Goal: Task Accomplishment & Management: Manage account settings

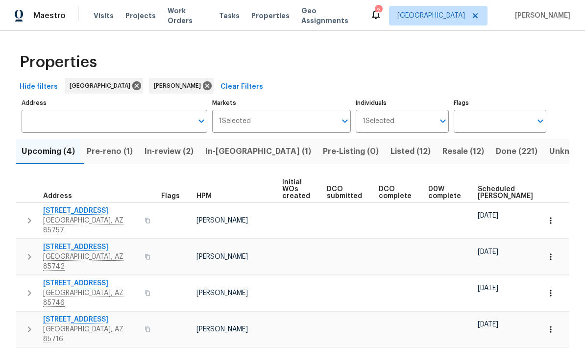
click at [123, 150] on span "Pre-reno (1)" at bounding box center [110, 152] width 46 height 14
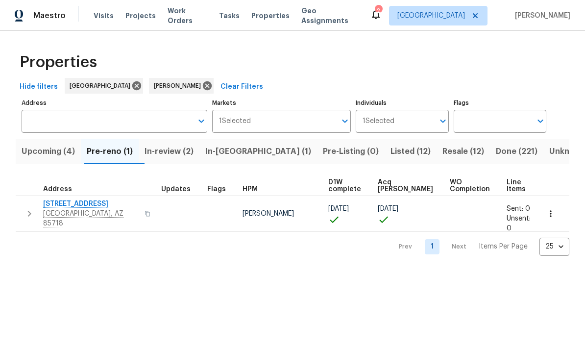
click at [85, 206] on span "2016 E River Rd Unit 101" at bounding box center [91, 204] width 96 height 10
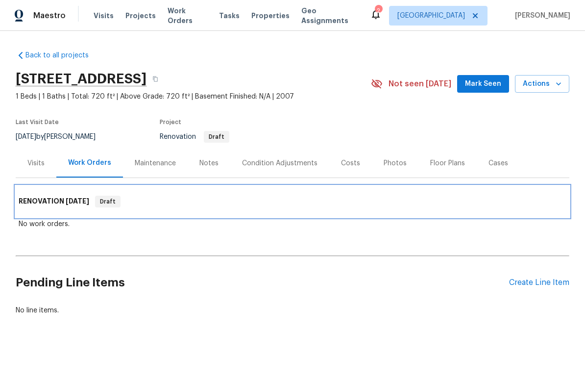
click at [520, 205] on div "RENOVATION [DATE] Draft" at bounding box center [293, 202] width 548 height 12
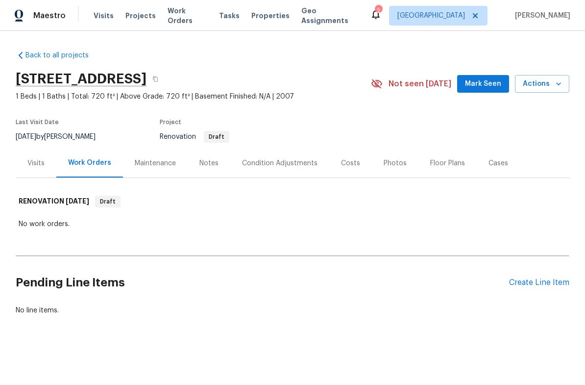
click at [537, 287] on div "Create Line Item" at bounding box center [539, 282] width 60 height 9
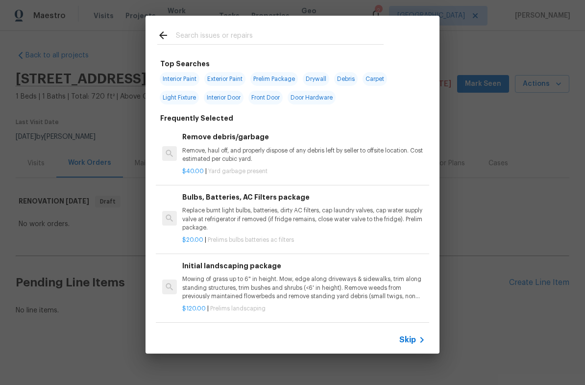
click at [313, 39] on input "text" at bounding box center [280, 36] width 208 height 15
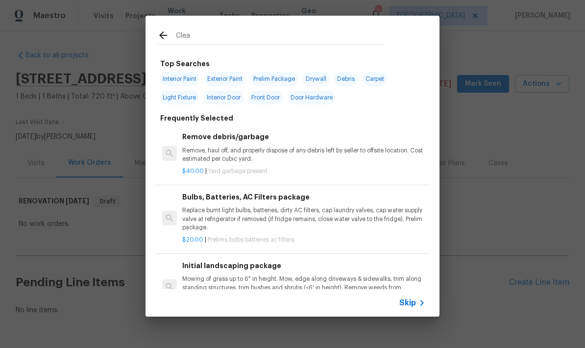
type input "Clean"
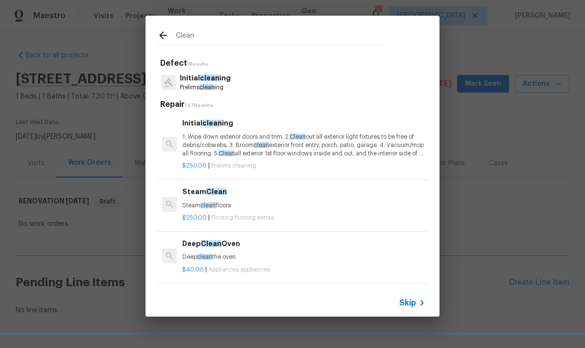
click at [237, 147] on p "1. Wipe down exterior doors and trim. 2. Clean out all exterior light fixtures …" at bounding box center [303, 145] width 243 height 25
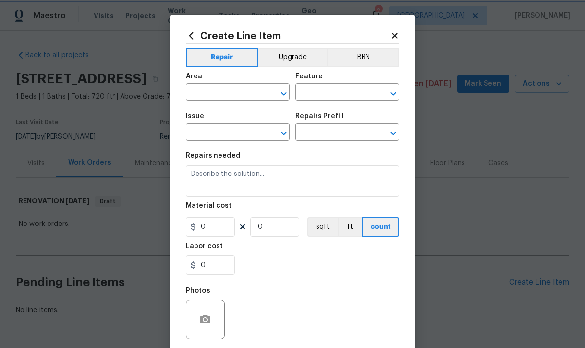
type input "Home Readiness Packages"
type input "Initial cleaning"
type input "Initial cleaning $250.00"
type textarea "1. Wipe down exterior doors and trim. 2. Clean out all exterior light fixtures …"
type input "250"
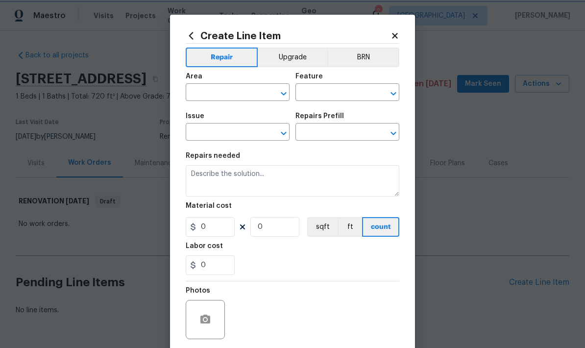
type input "1"
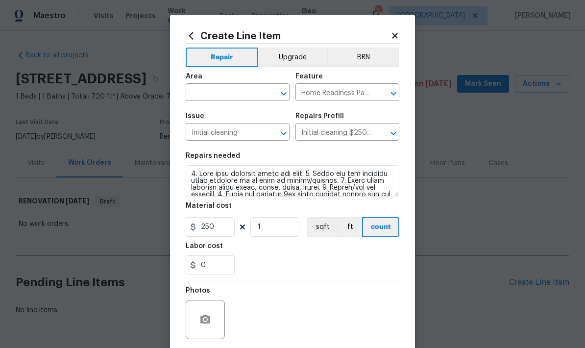
click at [268, 150] on section "Repairs needed Material cost 250 1 sqft ft count Labor cost 0" at bounding box center [293, 214] width 214 height 134
click at [233, 99] on input "text" at bounding box center [224, 93] width 76 height 15
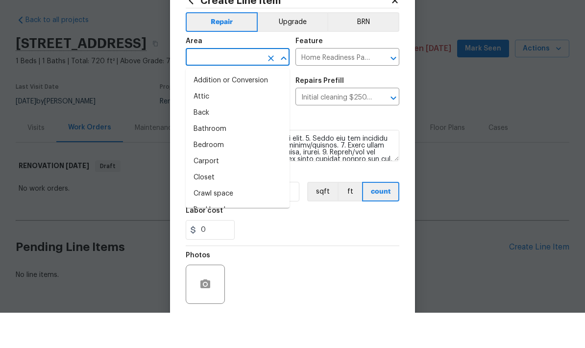
type input "o"
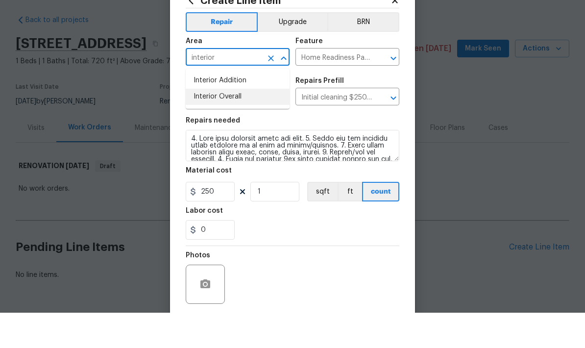
click at [230, 124] on li "Interior Overall" at bounding box center [238, 132] width 104 height 16
type input "Interior Overall"
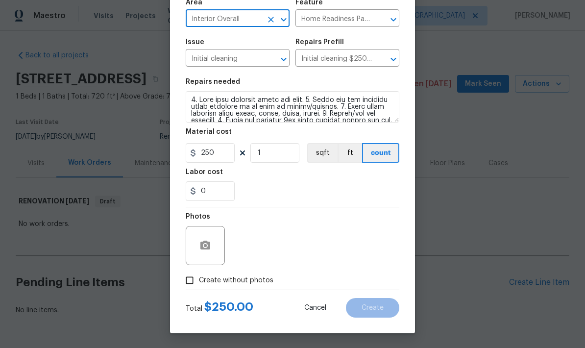
scroll to position [76, 0]
click at [186, 276] on input "Create without photos" at bounding box center [189, 280] width 19 height 19
checkbox input "true"
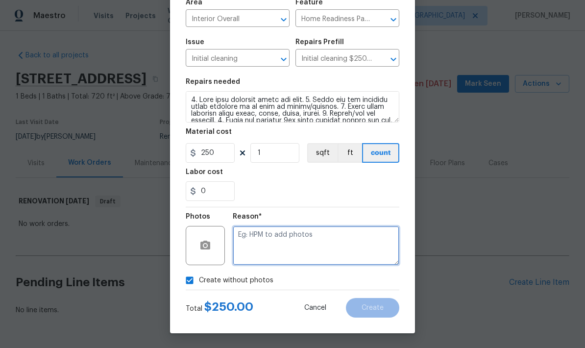
click at [298, 249] on textarea at bounding box center [316, 245] width 167 height 39
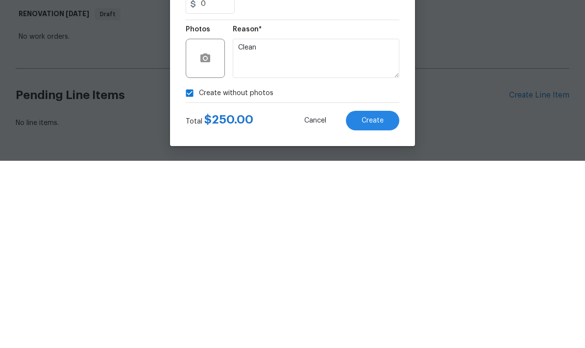
click at [313, 271] on div "Create without photos" at bounding box center [293, 280] width 214 height 19
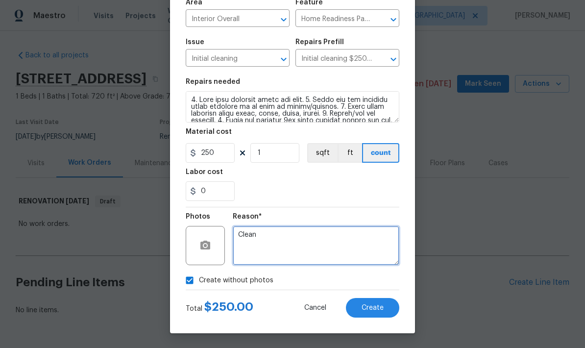
click at [238, 239] on textarea "Clean" at bounding box center [316, 245] width 167 height 39
type textarea "Initial Clean"
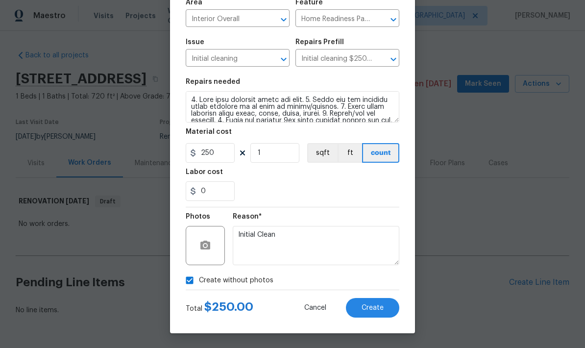
click at [375, 312] on button "Create" at bounding box center [372, 308] width 53 height 20
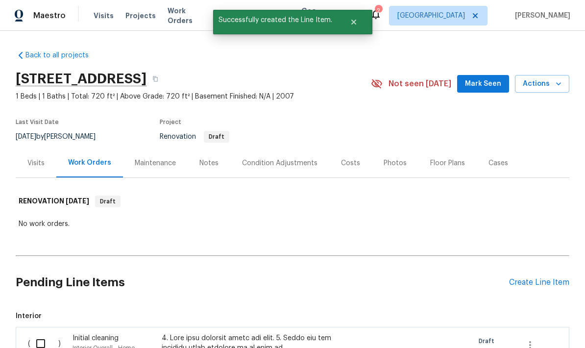
click at [539, 278] on div "Create Line Item" at bounding box center [539, 282] width 60 height 9
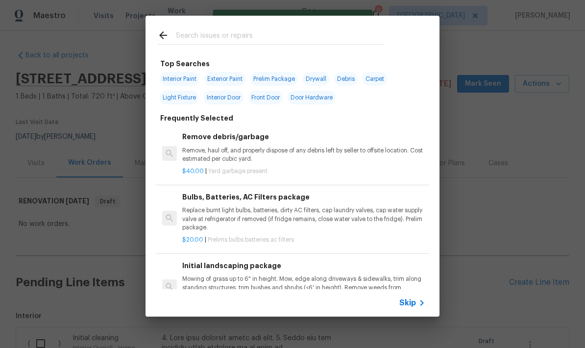
click at [265, 36] on input "text" at bounding box center [280, 36] width 208 height 15
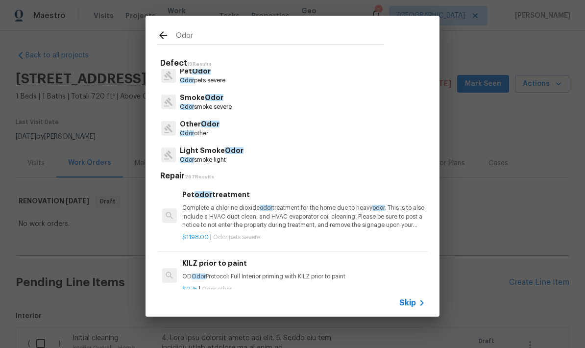
scroll to position [10, 0]
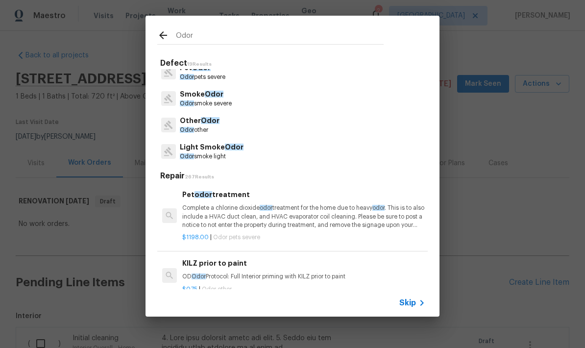
type input "Odor"
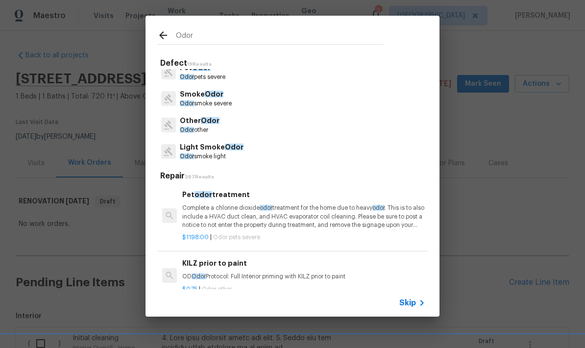
click at [224, 124] on div "Other Odor Odor other" at bounding box center [292, 125] width 271 height 26
click at [196, 132] on p "Odor other" at bounding box center [200, 130] width 40 height 8
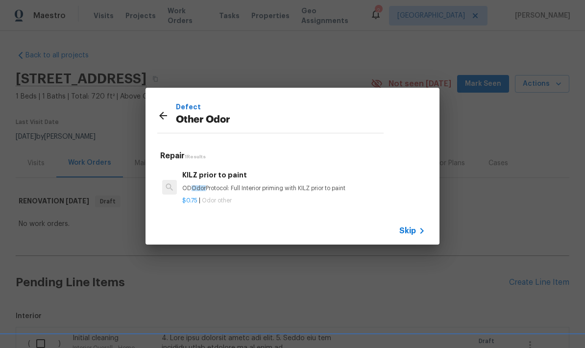
click at [163, 115] on icon at bounding box center [163, 116] width 8 height 8
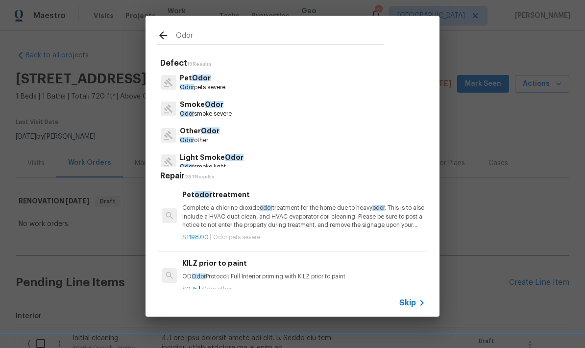
click at [232, 108] on p "Smoke Odor" at bounding box center [206, 105] width 52 height 10
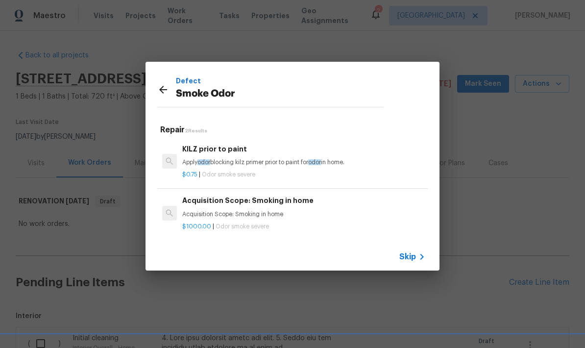
click at [161, 95] on icon at bounding box center [163, 90] width 12 height 12
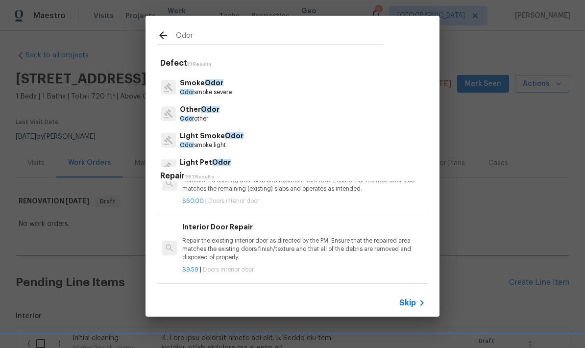
scroll to position [1052, 0]
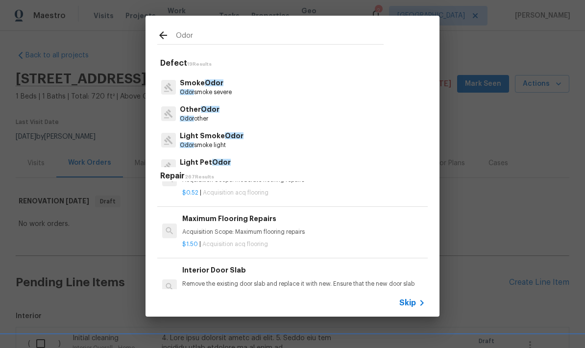
click at [263, 140] on div "Light Smoke Odor Odor smoke light" at bounding box center [292, 140] width 271 height 26
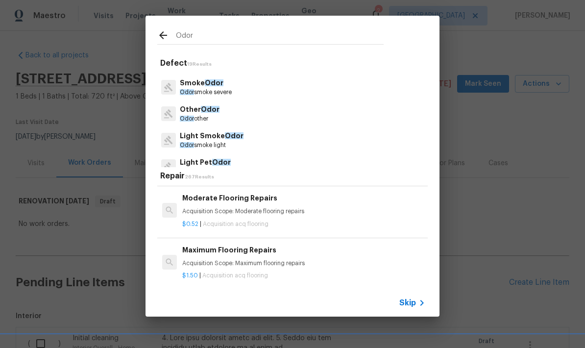
scroll to position [946, 0]
click at [238, 147] on p "Odor smoke light" at bounding box center [212, 145] width 64 height 8
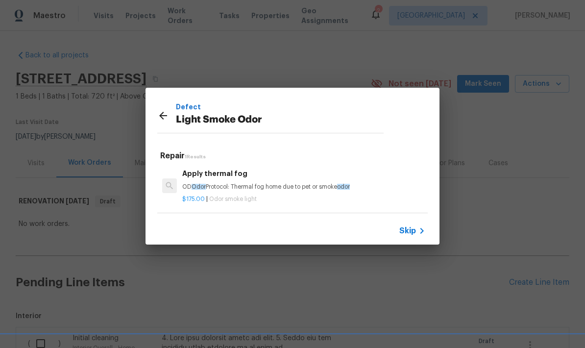
click at [244, 188] on p "OD Odor Protocol: Thermal fog home due to pet or smoke odor" at bounding box center [303, 187] width 243 height 8
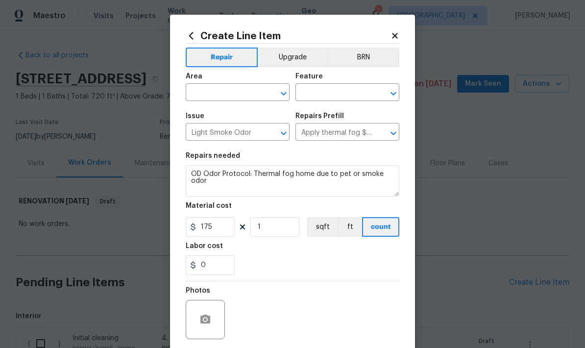
click at [249, 90] on input "text" at bounding box center [224, 93] width 76 height 15
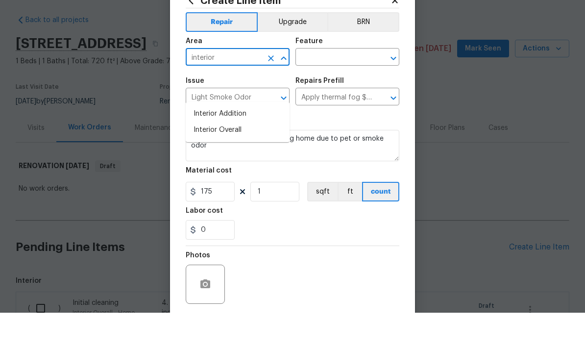
click at [233, 157] on li "Interior Overall" at bounding box center [238, 165] width 104 height 16
type input "Interior Overall"
click at [351, 86] on input "text" at bounding box center [334, 93] width 76 height 15
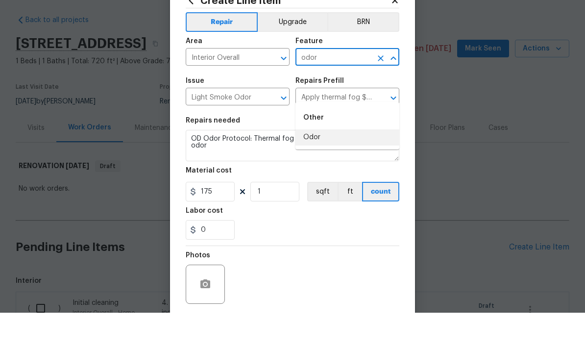
click at [335, 165] on li "Odor" at bounding box center [348, 173] width 104 height 16
type input "Odor"
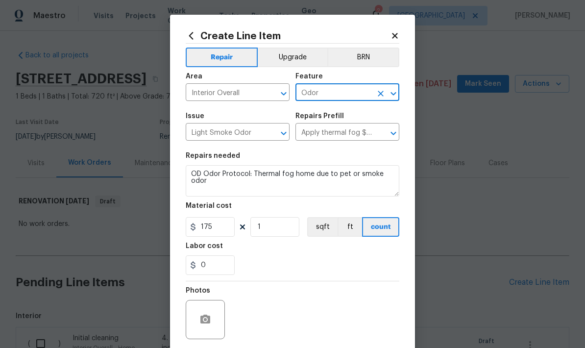
click at [273, 134] on icon "Clear" at bounding box center [271, 133] width 10 height 10
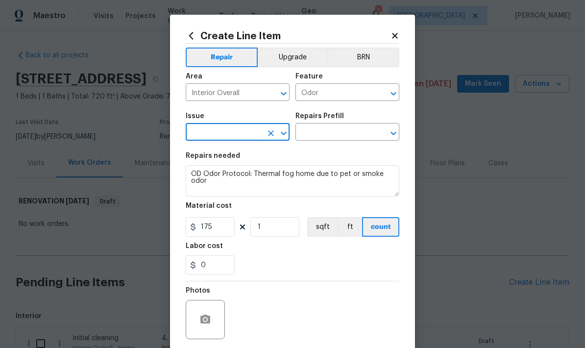
click at [249, 132] on input "text" at bounding box center [224, 132] width 76 height 15
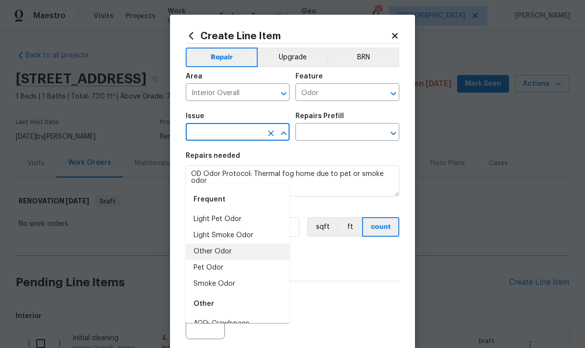
click at [234, 244] on li "Other Odor" at bounding box center [238, 252] width 104 height 16
type input "Other Odor"
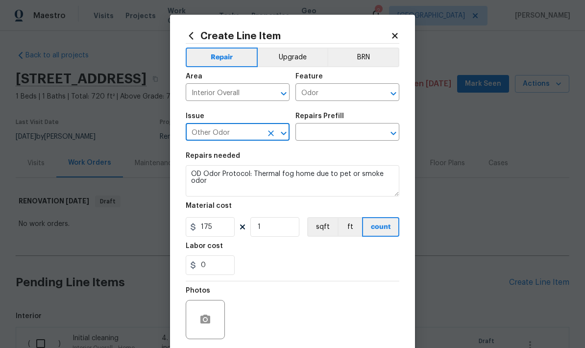
click at [342, 135] on input "text" at bounding box center [334, 132] width 76 height 15
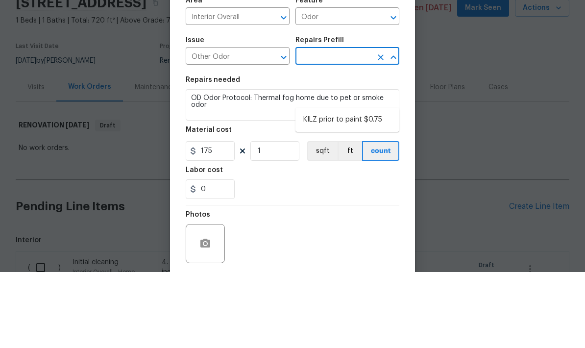
click at [272, 130] on icon "Clear" at bounding box center [271, 133] width 6 height 6
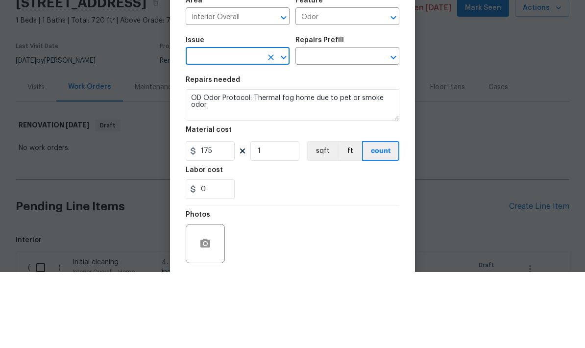
click at [256, 125] on input "text" at bounding box center [224, 132] width 76 height 15
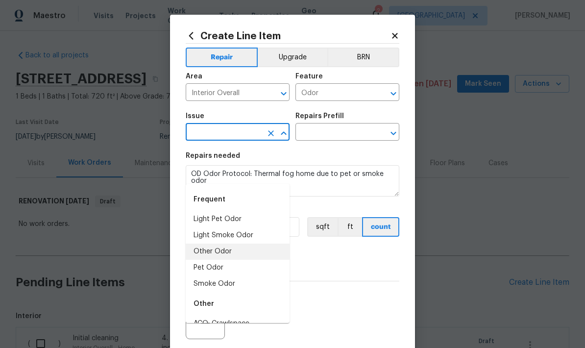
click at [252, 227] on li "Light Smoke Odor" at bounding box center [238, 235] width 104 height 16
type input "Light Smoke Odor"
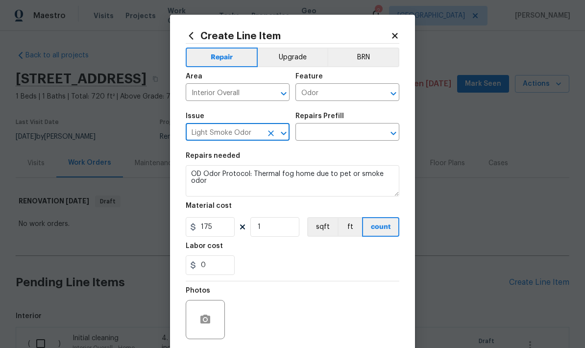
click at [342, 137] on input "text" at bounding box center [334, 132] width 76 height 15
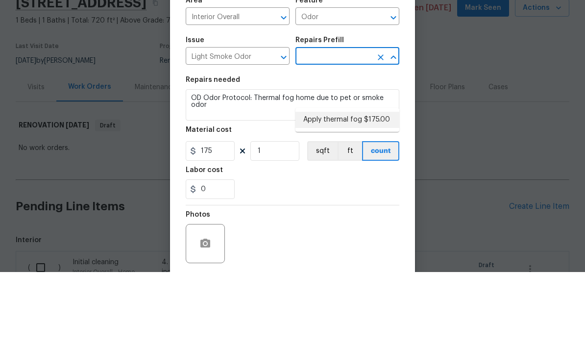
click at [371, 188] on li "Apply thermal fog $175.00" at bounding box center [348, 196] width 104 height 16
type input "Apply thermal fog $175.00"
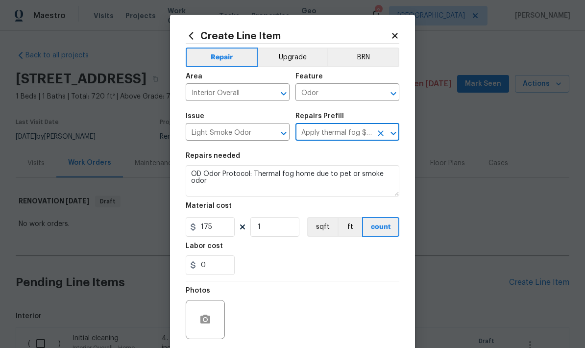
click at [306, 261] on div "0" at bounding box center [293, 265] width 214 height 20
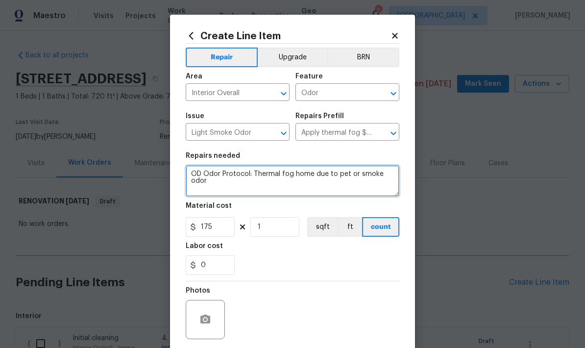
click at [254, 191] on textarea "OD Odor Protocol: Thermal fog home due to pet or smoke odor" at bounding box center [293, 180] width 214 height 31
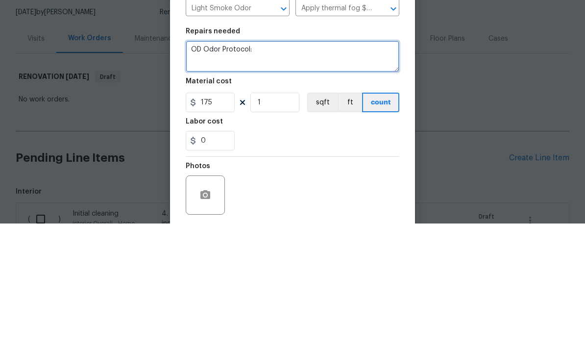
click at [269, 165] on textarea "OD Odor Protocol:" at bounding box center [293, 180] width 214 height 31
paste textarea "Moderate Odor Removal $500-$550 (Price dependent on Square Footage) This proces…"
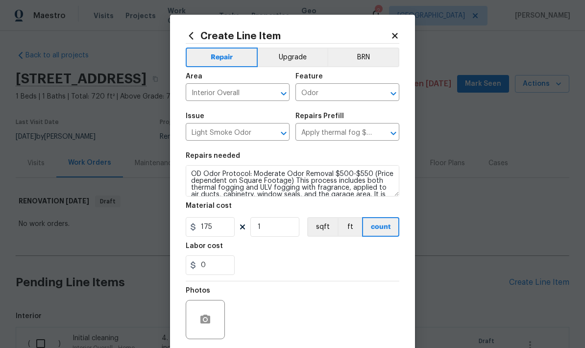
scroll to position [0, 0]
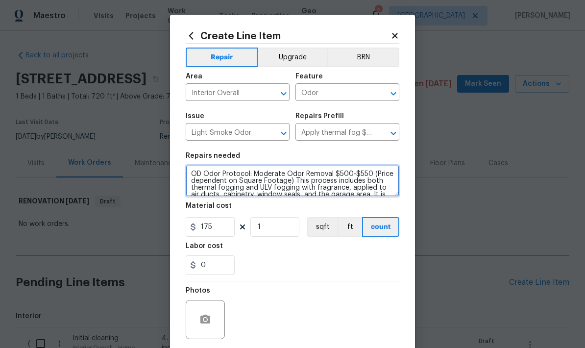
click at [293, 187] on textarea "OD Odor Protocol: Moderate Odor Removal $500-$550 (Price dependent on Square Fo…" at bounding box center [293, 180] width 214 height 31
type textarea "OD Odor Protocol: Moderate Odor Removal. This process includes both thermal fog…"
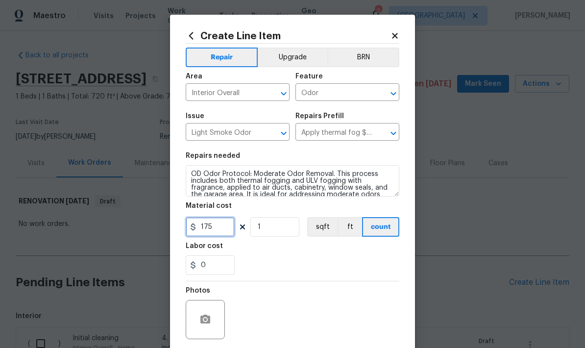
click at [227, 225] on input "175" at bounding box center [210, 227] width 49 height 20
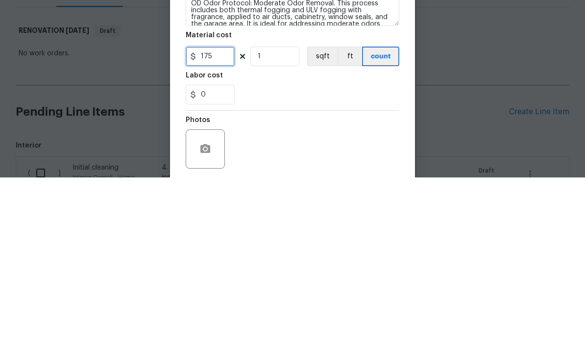
click at [222, 217] on input "175" at bounding box center [210, 227] width 49 height 20
type input "550"
click at [326, 255] on div "0" at bounding box center [293, 265] width 214 height 20
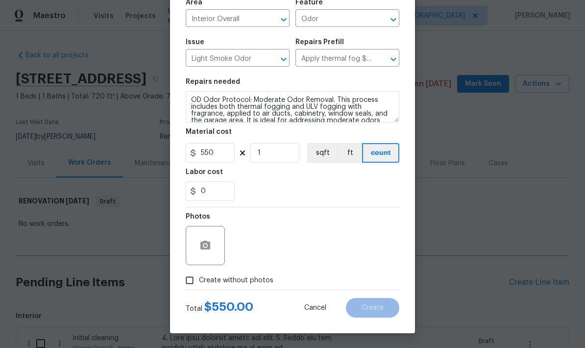
scroll to position [76, 0]
click at [195, 280] on input "Create without photos" at bounding box center [189, 280] width 19 height 19
checkbox input "true"
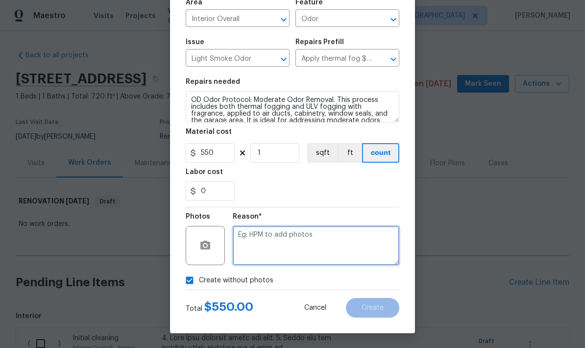
click at [302, 244] on textarea at bounding box center [316, 245] width 167 height 39
type textarea "Strong odor treatment"
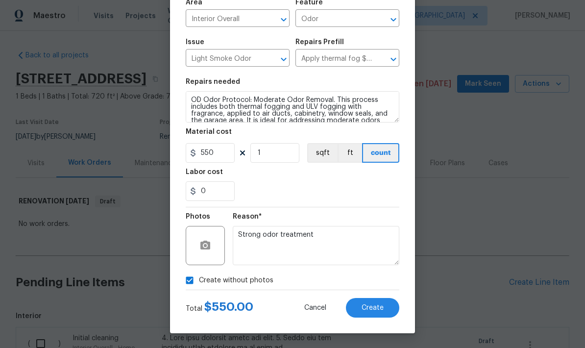
click at [381, 310] on span "Create" at bounding box center [373, 307] width 22 height 7
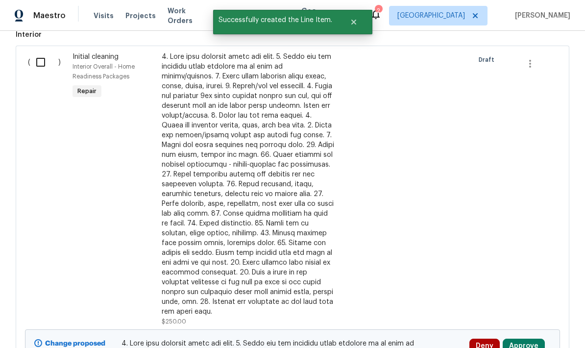
scroll to position [301, 0]
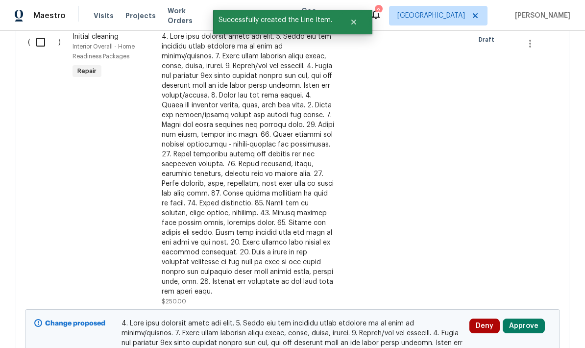
click at [532, 319] on button "Approve" at bounding box center [524, 326] width 42 height 15
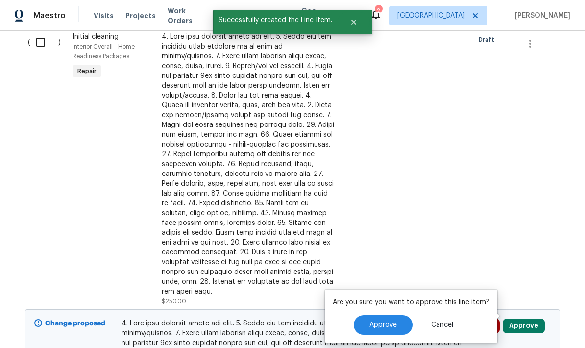
click at [399, 315] on button "Approve" at bounding box center [383, 325] width 59 height 20
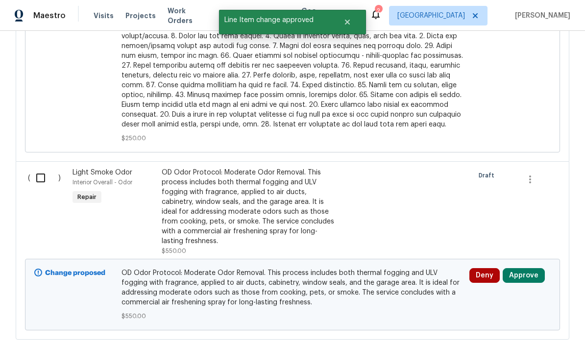
scroll to position [623, 0]
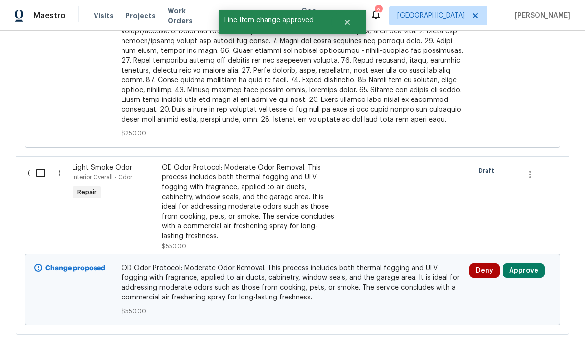
click at [527, 263] on button "Approve" at bounding box center [524, 270] width 42 height 15
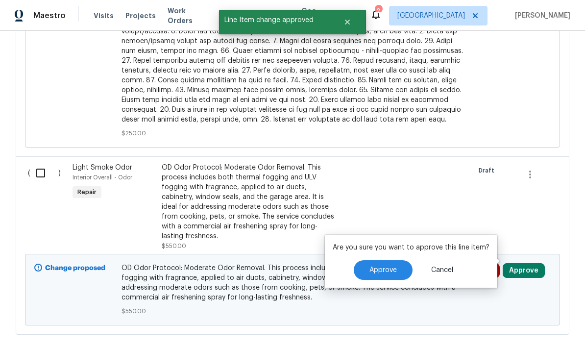
click at [390, 260] on button "Approve" at bounding box center [383, 270] width 59 height 20
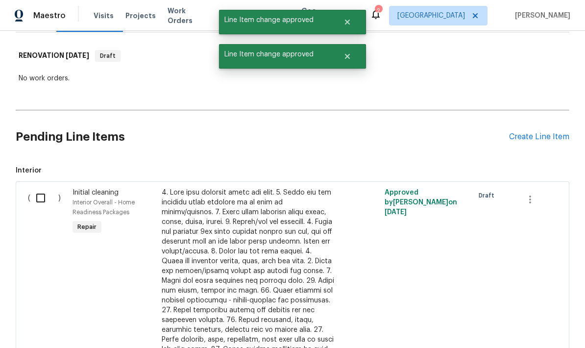
scroll to position [97, 0]
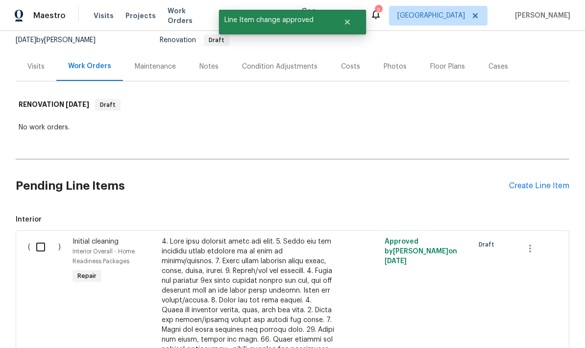
click at [41, 237] on input "checkbox" at bounding box center [44, 247] width 28 height 21
checkbox input "true"
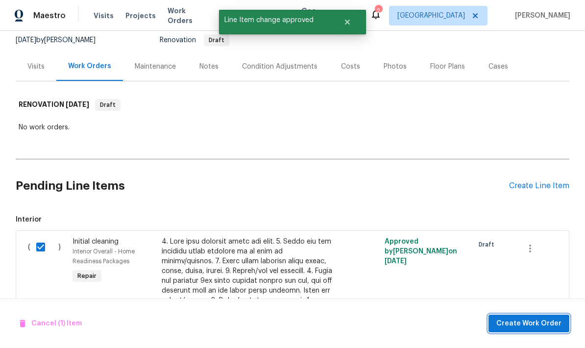
click at [544, 323] on span "Create Work Order" at bounding box center [529, 324] width 65 height 12
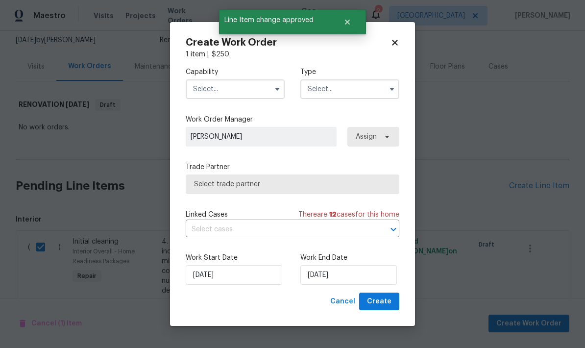
click at [239, 90] on input "text" at bounding box center [235, 89] width 99 height 20
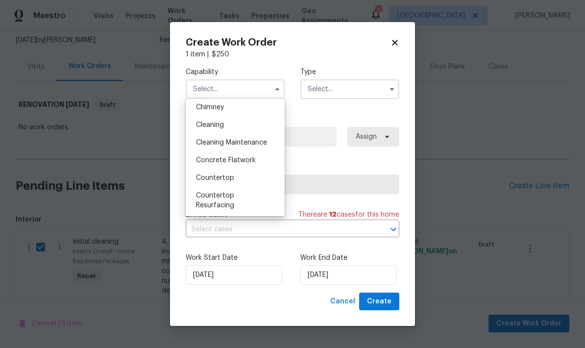
scroll to position [116, 0]
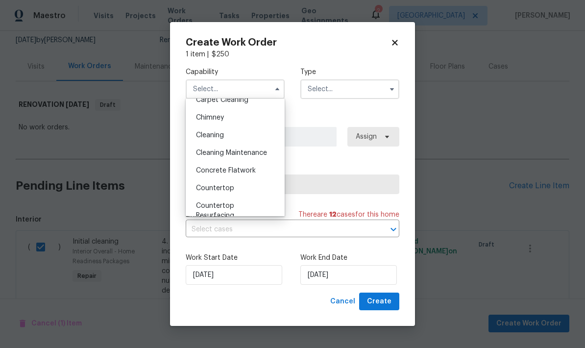
click at [227, 135] on div "Cleaning" at bounding box center [235, 135] width 94 height 18
type input "Cleaning"
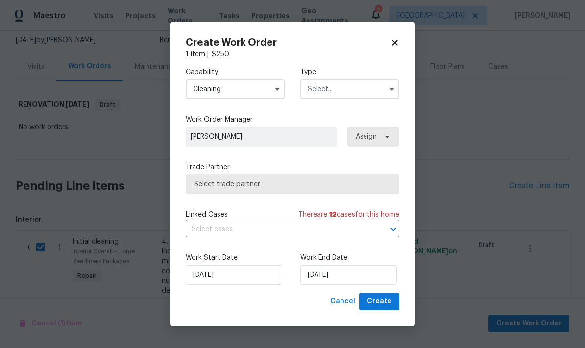
click at [350, 93] on input "text" at bounding box center [349, 89] width 99 height 20
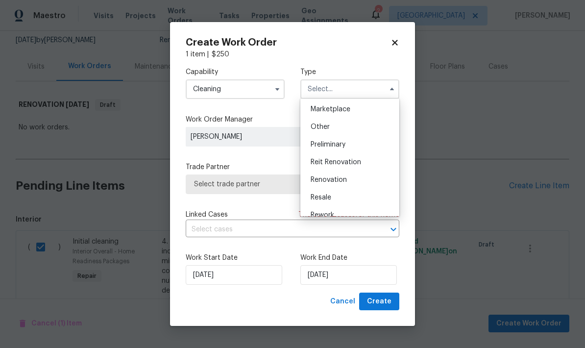
scroll to position [182, 0]
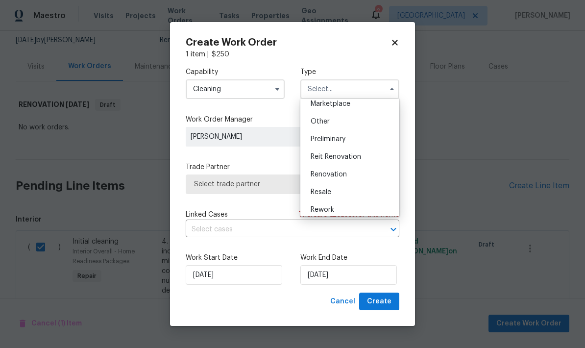
click at [349, 172] on div "Renovation" at bounding box center [350, 175] width 94 height 18
type input "Renovation"
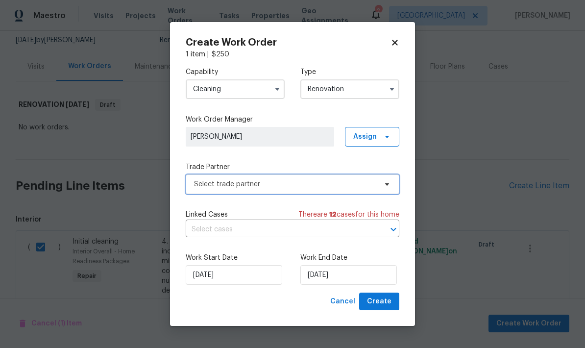
click at [284, 185] on span "Select trade partner" at bounding box center [285, 184] width 183 height 10
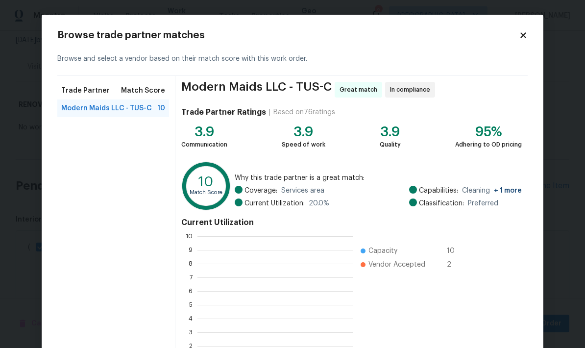
scroll to position [137, 155]
click at [135, 103] on div "Modern Maids LLC - TUS-C 10" at bounding box center [113, 109] width 112 height 18
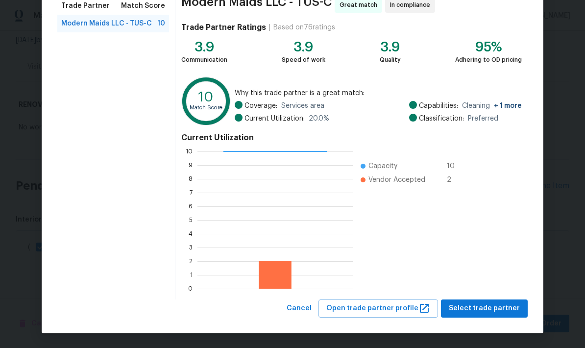
scroll to position [84, 0]
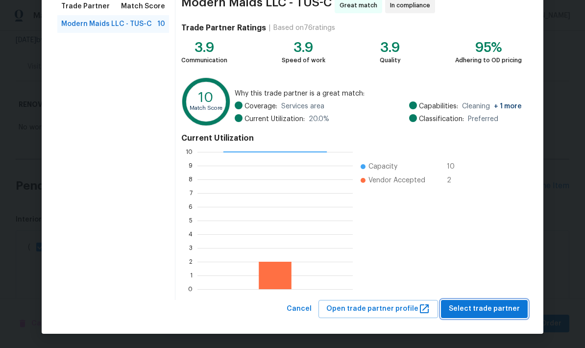
click at [496, 310] on span "Select trade partner" at bounding box center [484, 309] width 71 height 12
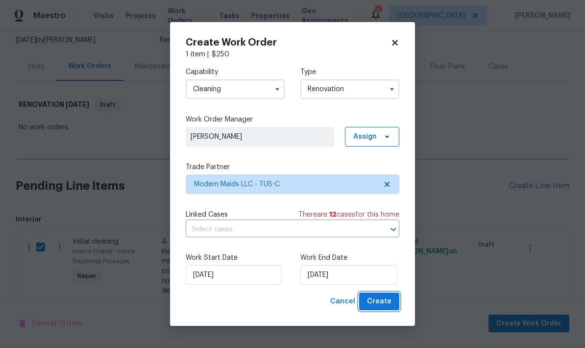
click at [385, 301] on span "Create" at bounding box center [379, 302] width 25 height 12
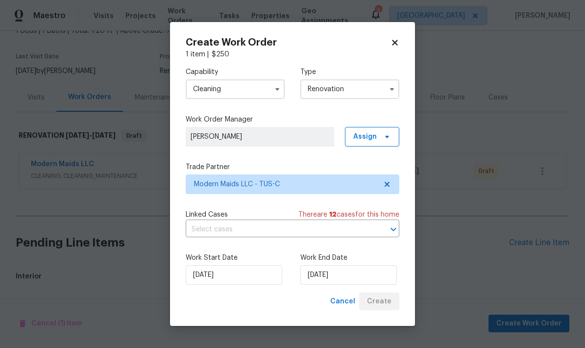
scroll to position [0, 0]
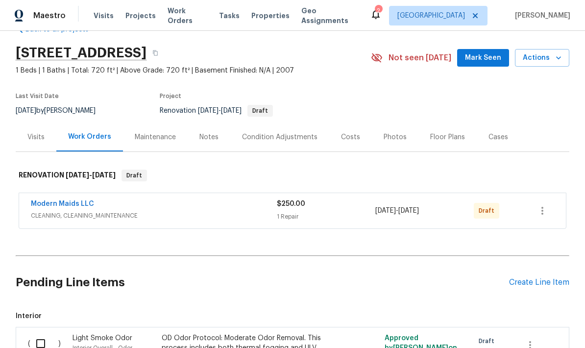
click at [43, 123] on div "Visits" at bounding box center [36, 137] width 41 height 29
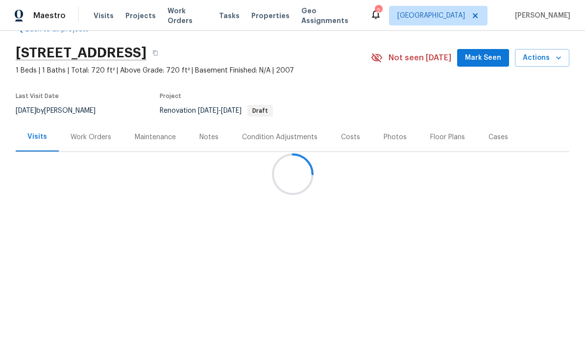
scroll to position [25, 0]
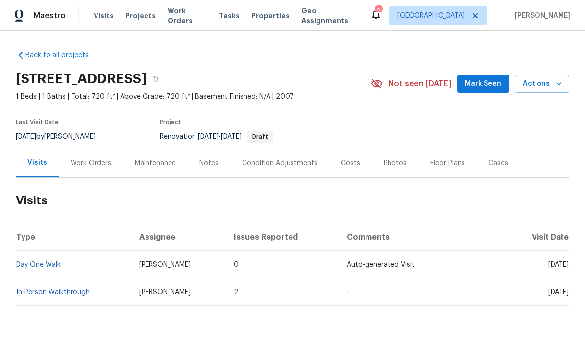
click at [100, 158] on div "Work Orders" at bounding box center [91, 163] width 41 height 10
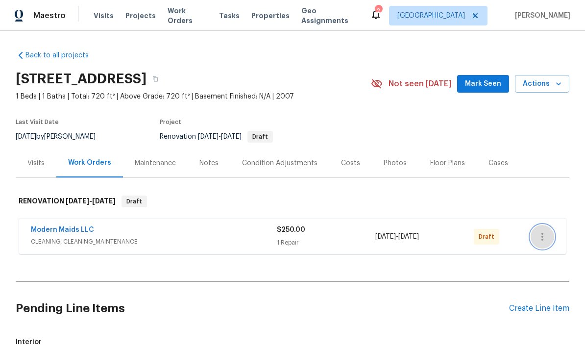
click at [546, 231] on icon "button" at bounding box center [543, 237] width 12 height 12
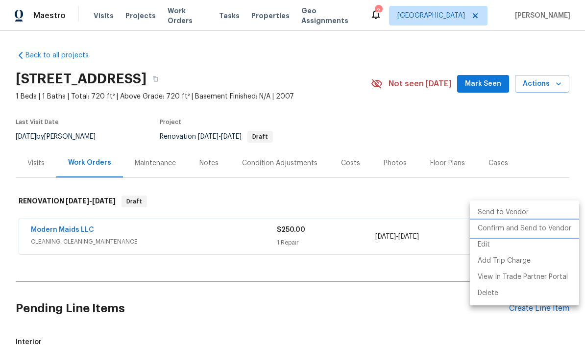
click at [534, 225] on li "Confirm and Send to Vendor" at bounding box center [524, 229] width 109 height 16
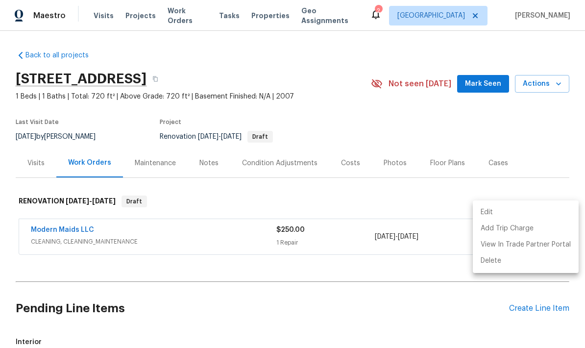
click at [534, 114] on div at bounding box center [292, 174] width 585 height 348
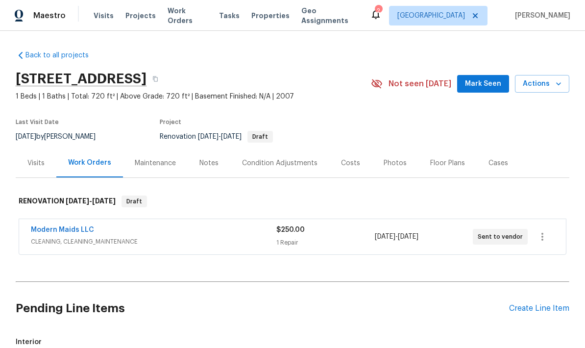
click at [33, 158] on div "Visits" at bounding box center [35, 163] width 17 height 10
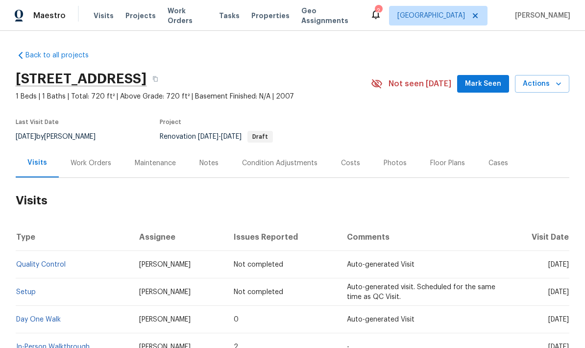
click at [34, 289] on link "Setup" at bounding box center [26, 292] width 20 height 7
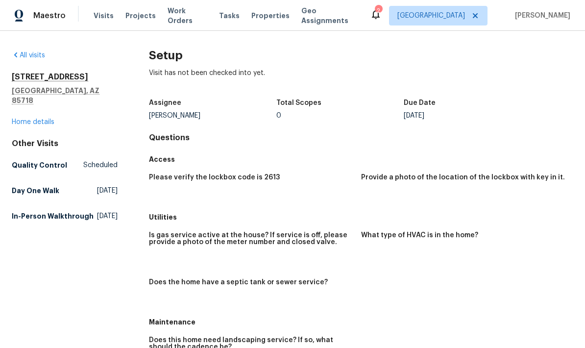
click at [42, 119] on link "Home details" at bounding box center [33, 122] width 43 height 7
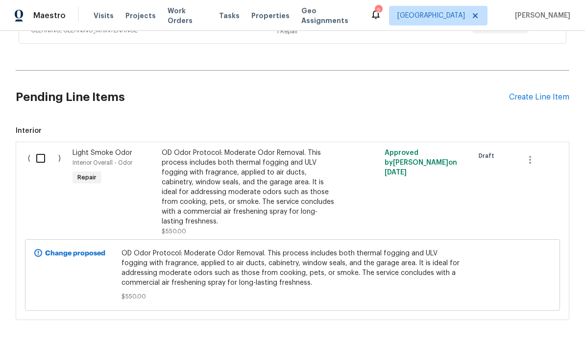
scroll to position [211, 0]
click at [37, 156] on input "checkbox" at bounding box center [44, 159] width 28 height 21
checkbox input "true"
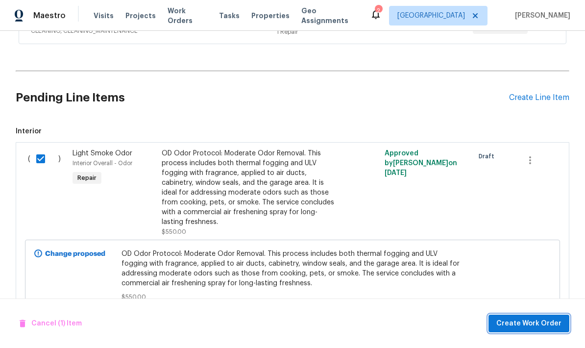
click at [540, 324] on span "Create Work Order" at bounding box center [529, 324] width 65 height 12
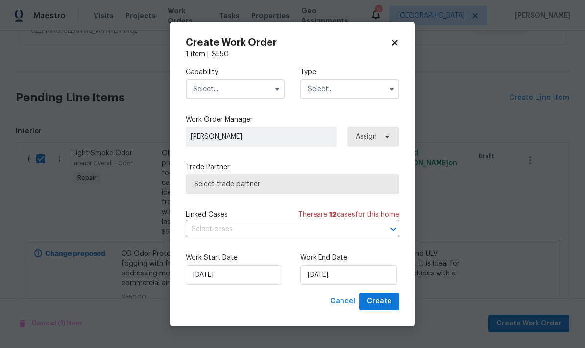
click at [232, 88] on input "text" at bounding box center [235, 89] width 99 height 20
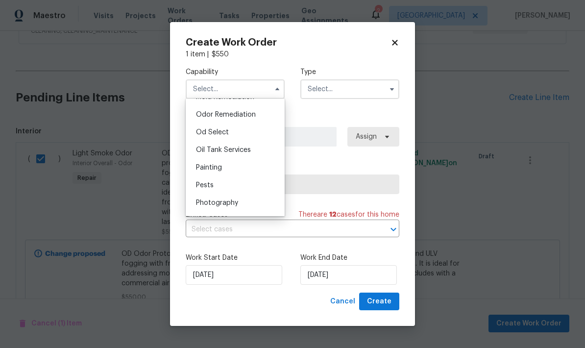
scroll to position [748, 0]
click at [246, 139] on div "Odor Remediation" at bounding box center [235, 133] width 94 height 18
type input "Odor Remediation"
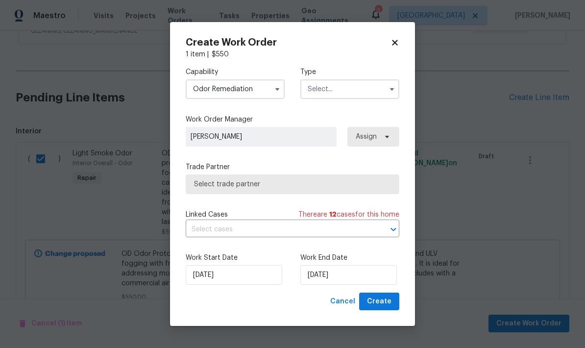
click at [348, 88] on input "text" at bounding box center [349, 89] width 99 height 20
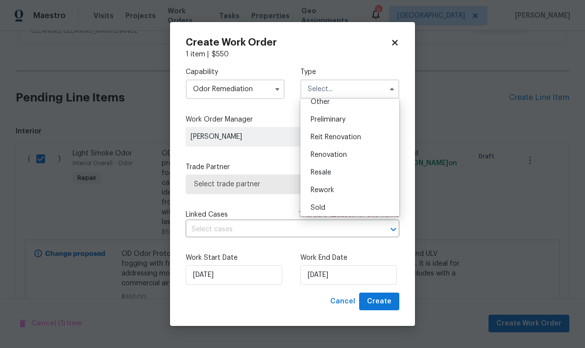
scroll to position [203, 0]
click at [342, 157] on div "Renovation" at bounding box center [350, 154] width 94 height 18
type input "Renovation"
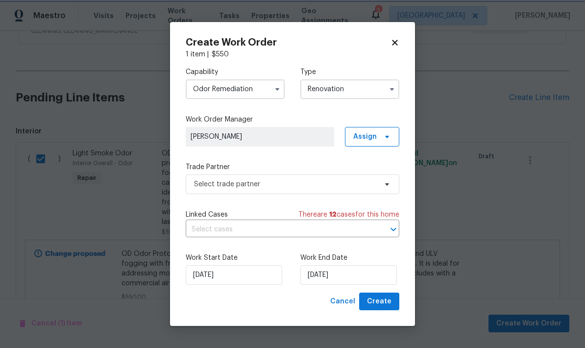
scroll to position [0, 0]
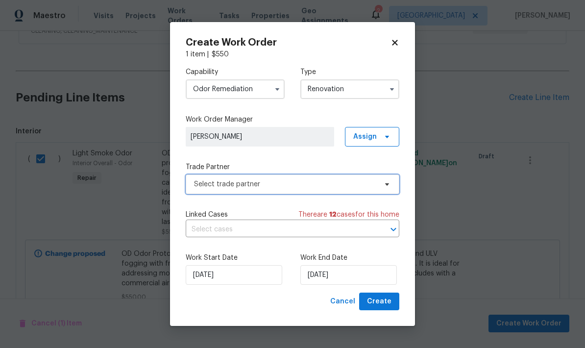
click at [316, 185] on span "Select trade partner" at bounding box center [285, 184] width 183 height 10
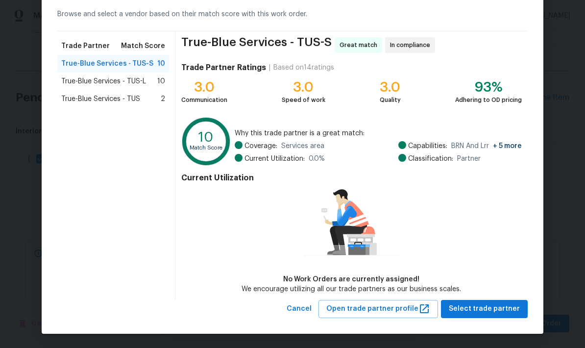
scroll to position [39, 0]
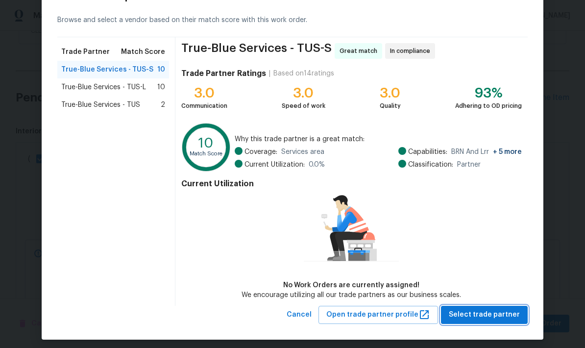
click at [493, 318] on span "Select trade partner" at bounding box center [484, 315] width 71 height 12
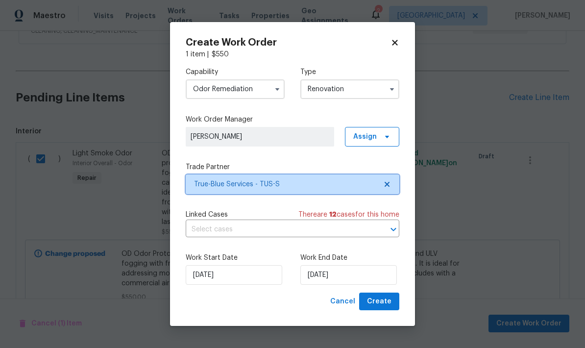
scroll to position [0, 0]
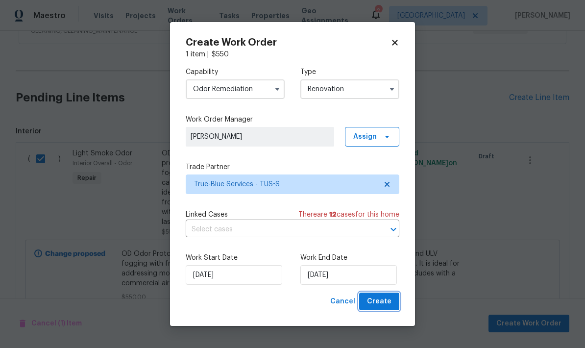
click at [385, 301] on span "Create" at bounding box center [379, 302] width 25 height 12
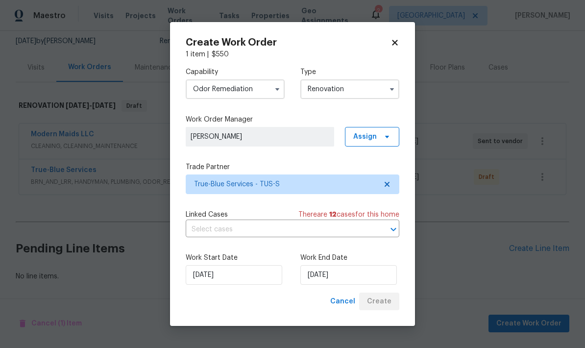
scroll to position [56, 0]
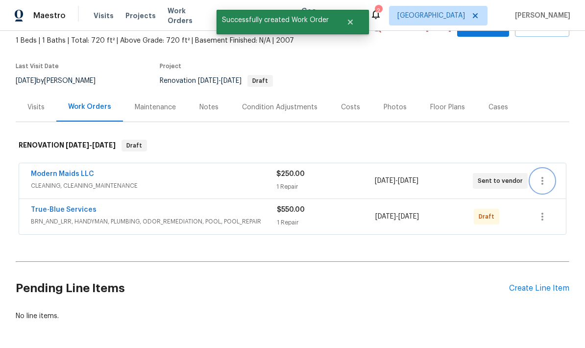
click at [539, 179] on icon "button" at bounding box center [543, 181] width 12 height 12
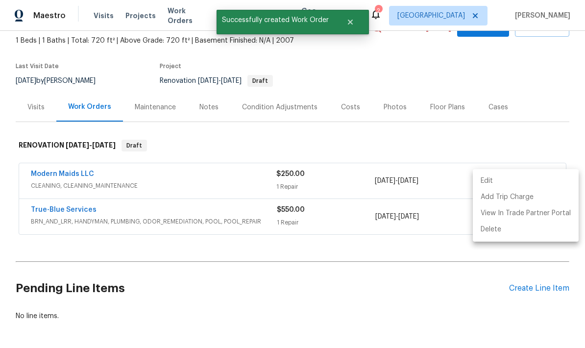
click at [555, 87] on div at bounding box center [292, 174] width 585 height 348
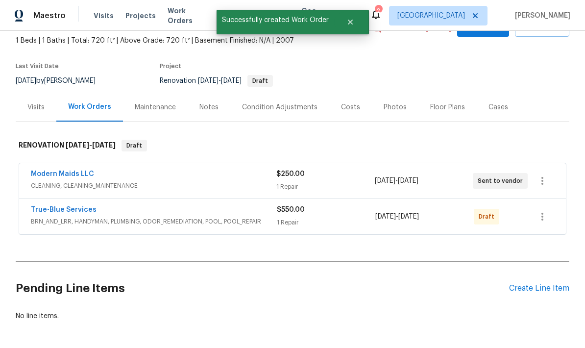
click at [554, 84] on section "2016 E River Rd Unit 101, Tucson, AZ 85718 1 Beds | 1 Baths | Total: 720 ft² | …" at bounding box center [293, 51] width 554 height 82
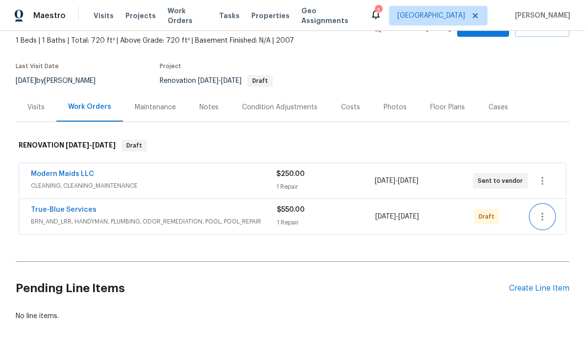
click at [542, 222] on icon "button" at bounding box center [543, 217] width 12 height 12
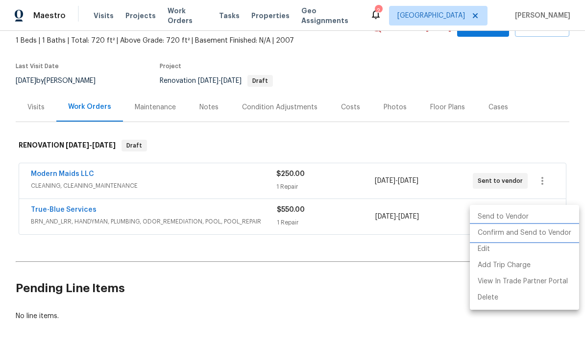
click at [544, 234] on li "Confirm and Send to Vendor" at bounding box center [524, 233] width 109 height 16
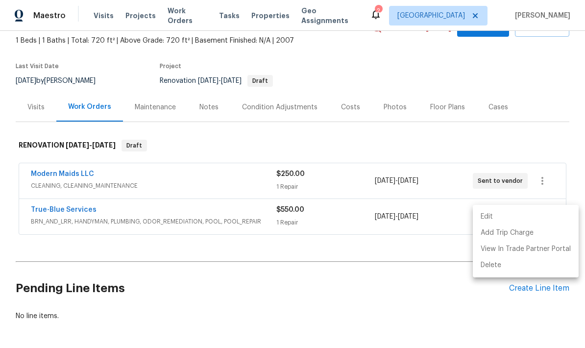
click at [545, 72] on div at bounding box center [292, 174] width 585 height 348
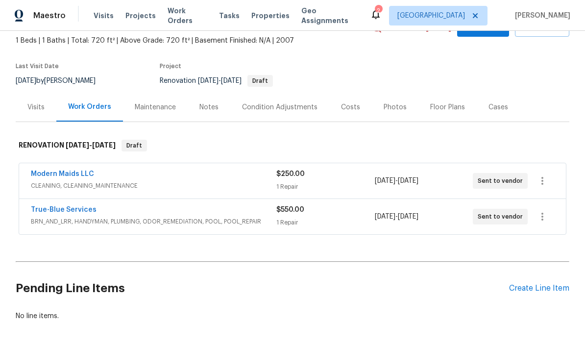
click at [208, 104] on div "Notes" at bounding box center [209, 107] width 19 height 10
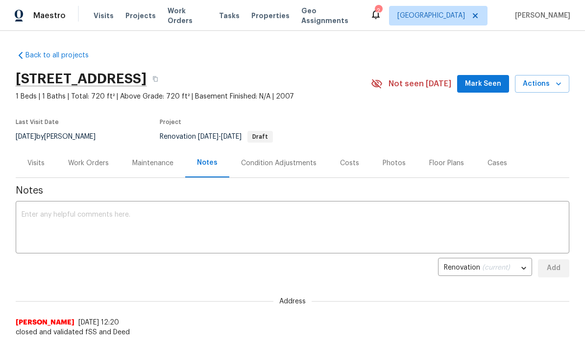
click at [199, 227] on textarea at bounding box center [293, 228] width 542 height 34
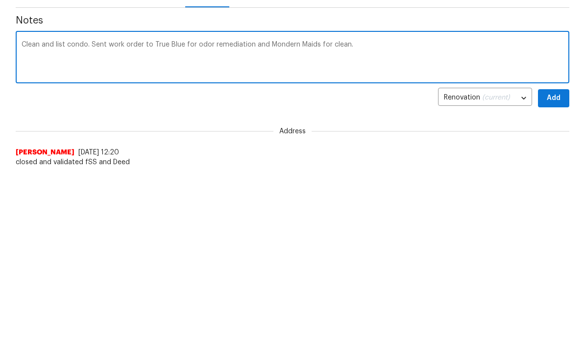
click at [287, 211] on textarea "Clean and list condo. Sent work order to True Blue for odor remediation and Mon…" at bounding box center [293, 228] width 542 height 34
click at [361, 211] on textarea "Clean and list condo. Sent work order to True Blue for odor remediation and Mod…" at bounding box center [293, 228] width 542 height 34
type textarea "Clean and list condo. Sent work order to True Blue for odor remediation and Mod…"
click at [554, 262] on span "Add" at bounding box center [554, 268] width 16 height 12
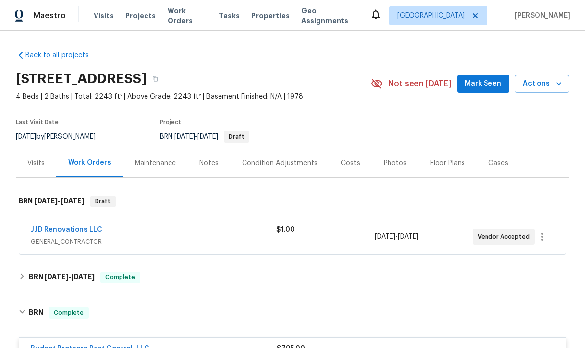
click at [106, 11] on span "Visits" at bounding box center [104, 16] width 20 height 10
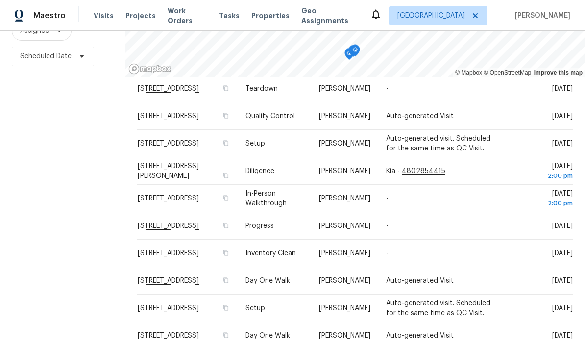
scroll to position [39, 0]
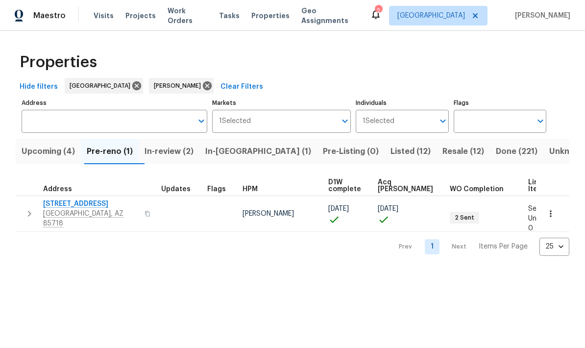
click at [382, 19] on icon at bounding box center [376, 14] width 12 height 12
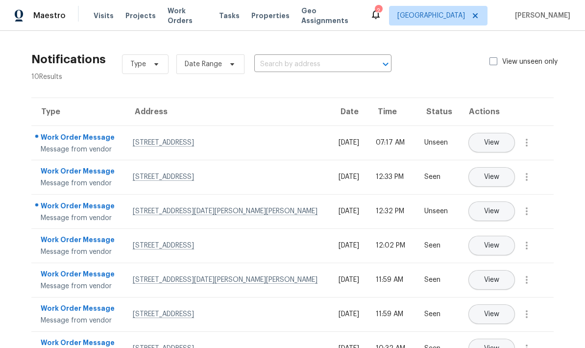
click at [100, 18] on span "Visits" at bounding box center [104, 16] width 20 height 10
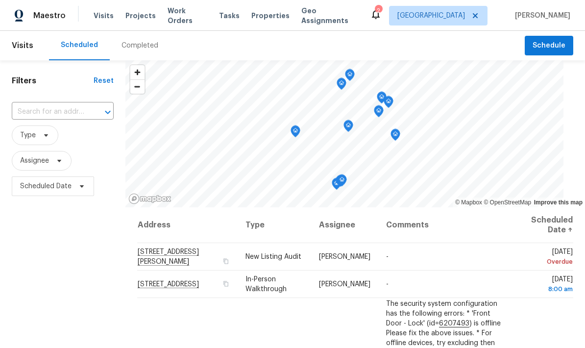
click at [269, 16] on span "Properties" at bounding box center [270, 16] width 38 height 10
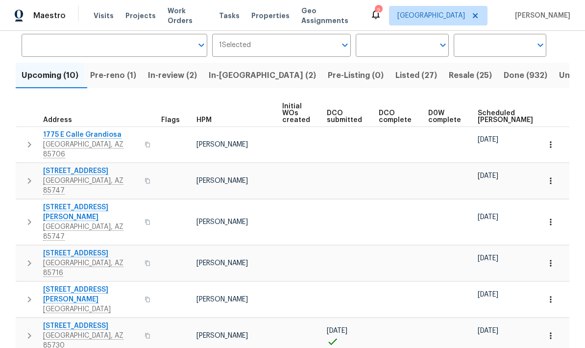
scroll to position [76, 0]
click at [490, 118] on span "Scheduled [PERSON_NAME]" at bounding box center [505, 116] width 55 height 14
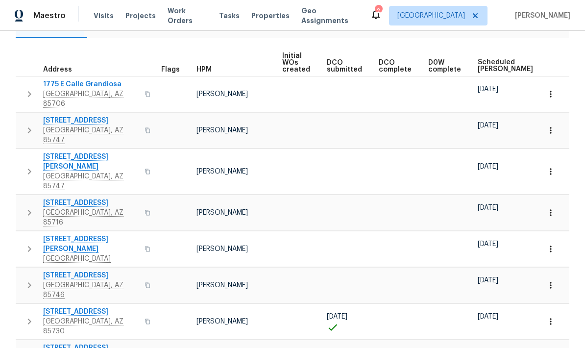
scroll to position [133, 0]
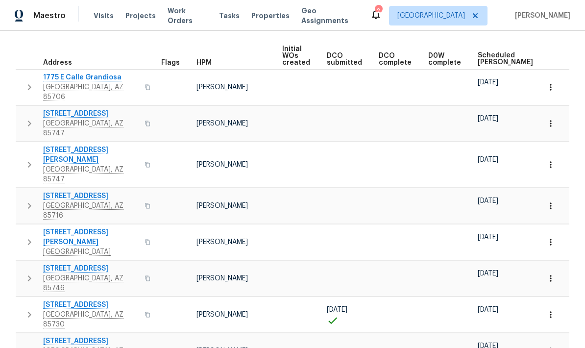
click at [25, 200] on icon "button" at bounding box center [30, 206] width 12 height 12
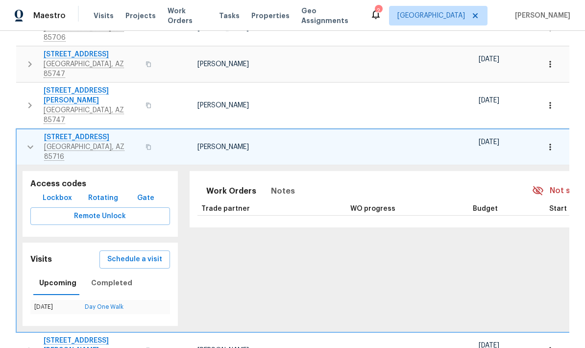
scroll to position [188, 0]
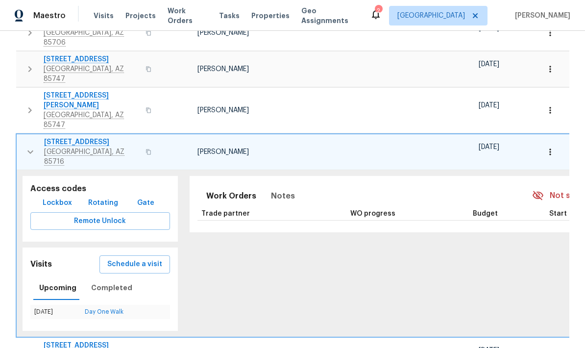
click at [66, 137] on span "3701 E 2nd St Apt A" at bounding box center [92, 142] width 96 height 10
click at [553, 147] on icon "button" at bounding box center [551, 152] width 10 height 10
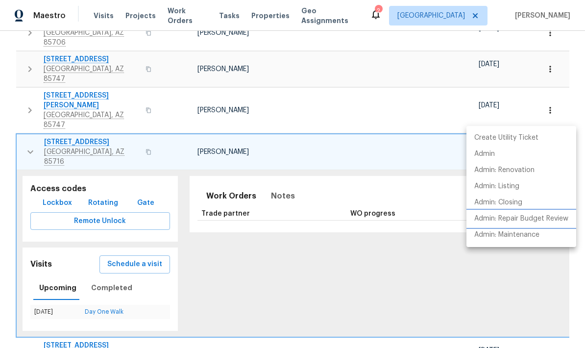
click at [534, 219] on p "Admin: Repair Budget Review" at bounding box center [522, 219] width 94 height 10
click at [69, 115] on div at bounding box center [292, 174] width 585 height 348
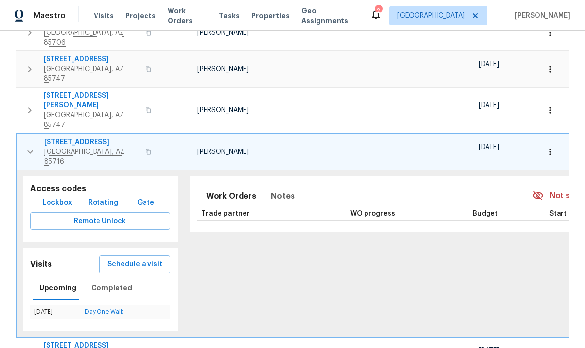
click at [72, 137] on span "3701 E 2nd St Apt A" at bounding box center [92, 142] width 96 height 10
